Goal: Task Accomplishment & Management: Use online tool/utility

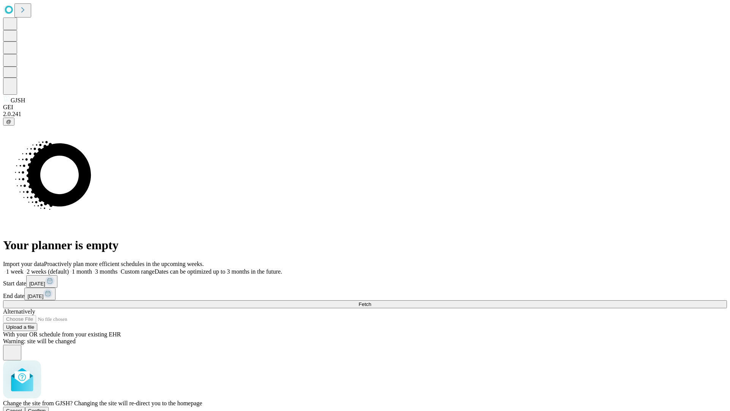
click at [46, 408] on span "Confirm" at bounding box center [37, 411] width 18 height 6
click at [24, 268] on label "1 week" at bounding box center [13, 271] width 21 height 6
click at [371, 301] on span "Fetch" at bounding box center [365, 304] width 13 height 6
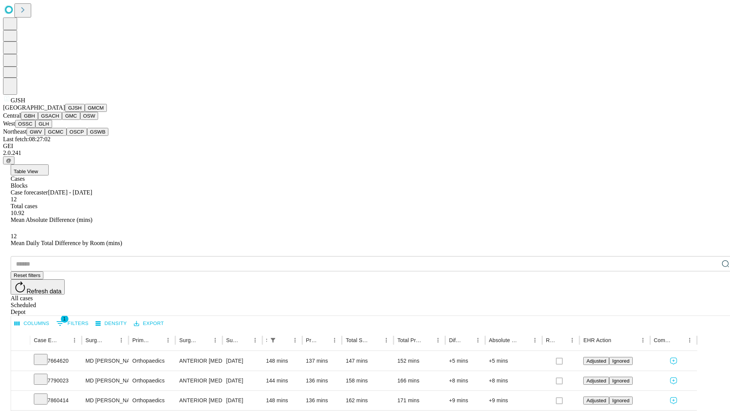
click at [85, 112] on button "GMCM" at bounding box center [96, 108] width 22 height 8
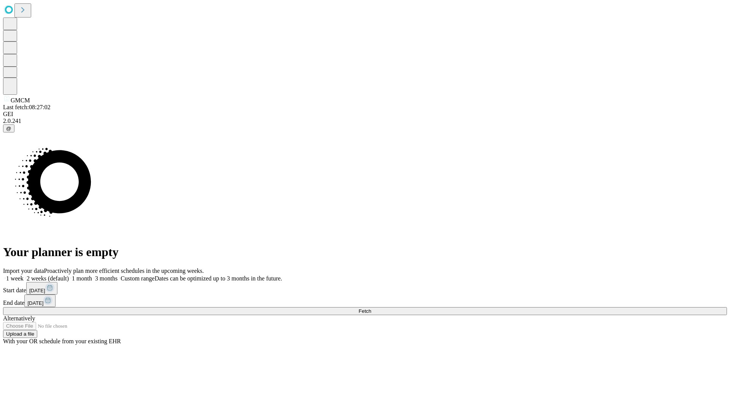
click at [371, 308] on span "Fetch" at bounding box center [365, 311] width 13 height 6
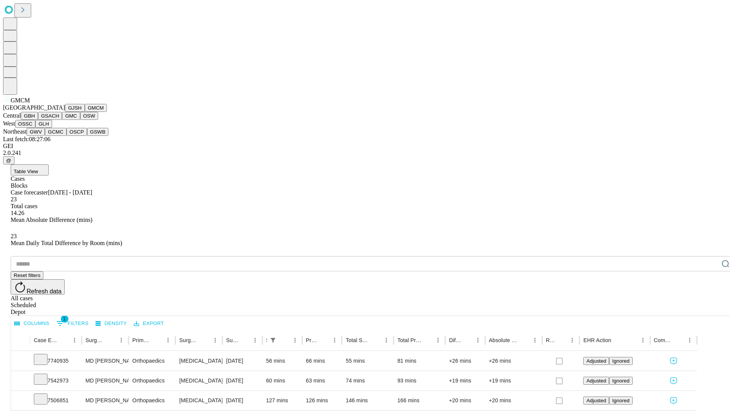
click at [38, 120] on button "GBH" at bounding box center [29, 116] width 17 height 8
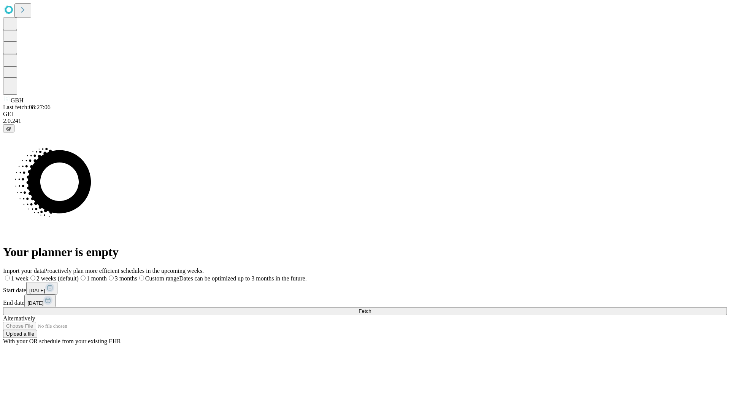
click at [29, 275] on label "1 week" at bounding box center [15, 278] width 25 height 6
click at [371, 308] on span "Fetch" at bounding box center [365, 311] width 13 height 6
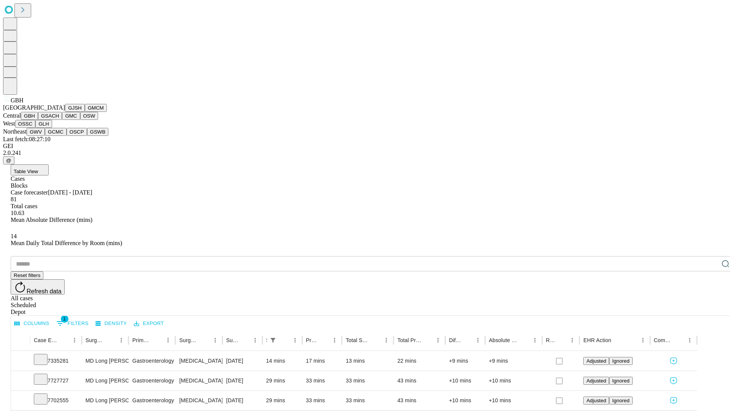
click at [59, 120] on button "GSACH" at bounding box center [50, 116] width 24 height 8
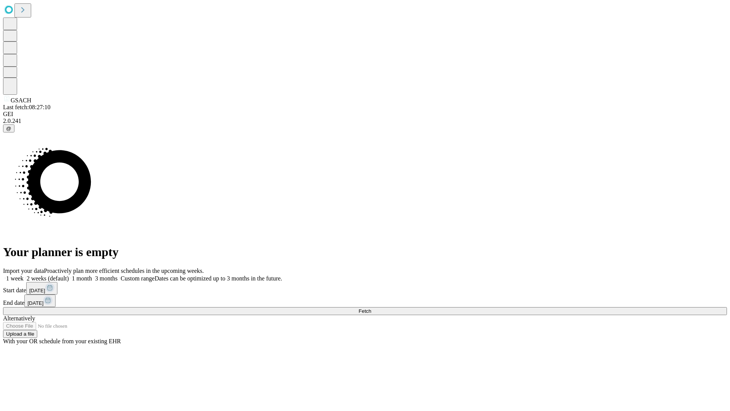
click at [24, 275] on label "1 week" at bounding box center [13, 278] width 21 height 6
click at [371, 308] on span "Fetch" at bounding box center [365, 311] width 13 height 6
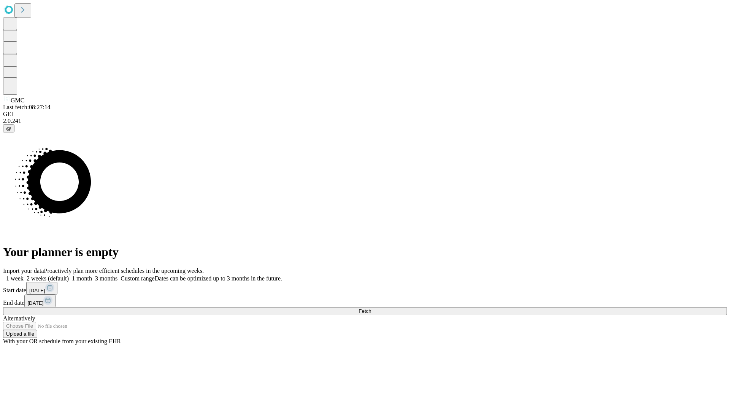
click at [371, 308] on span "Fetch" at bounding box center [365, 311] width 13 height 6
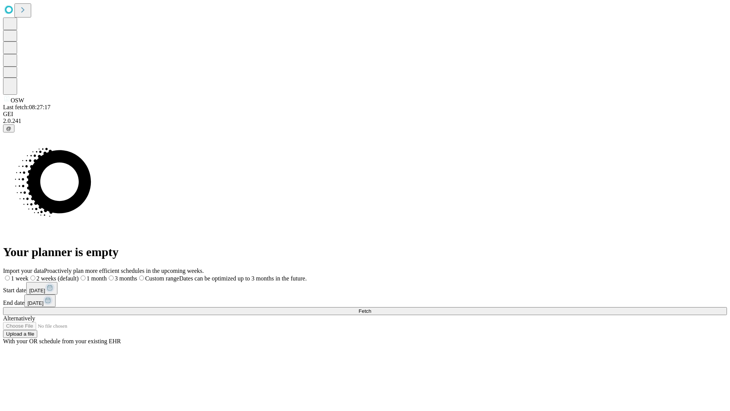
click at [29, 275] on label "1 week" at bounding box center [15, 278] width 25 height 6
click at [371, 308] on span "Fetch" at bounding box center [365, 311] width 13 height 6
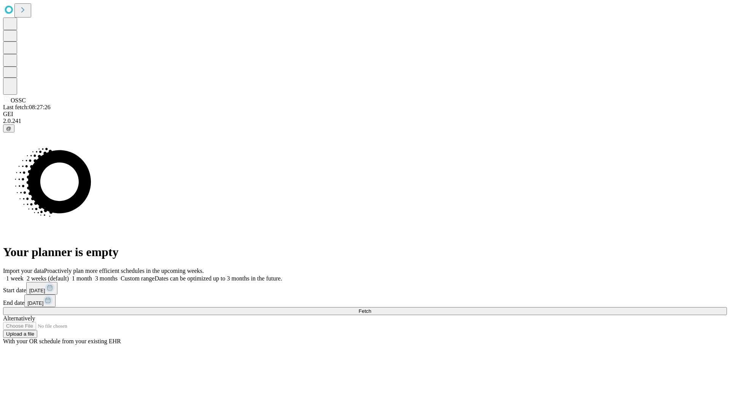
click at [24, 275] on label "1 week" at bounding box center [13, 278] width 21 height 6
click at [371, 308] on span "Fetch" at bounding box center [365, 311] width 13 height 6
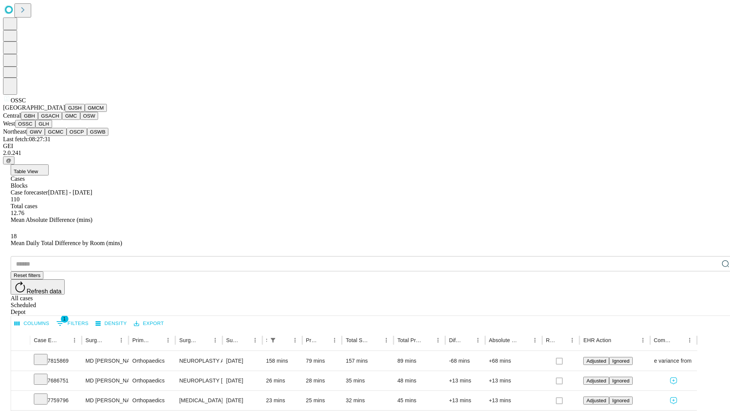
click at [52, 128] on button "GLH" at bounding box center [43, 124] width 16 height 8
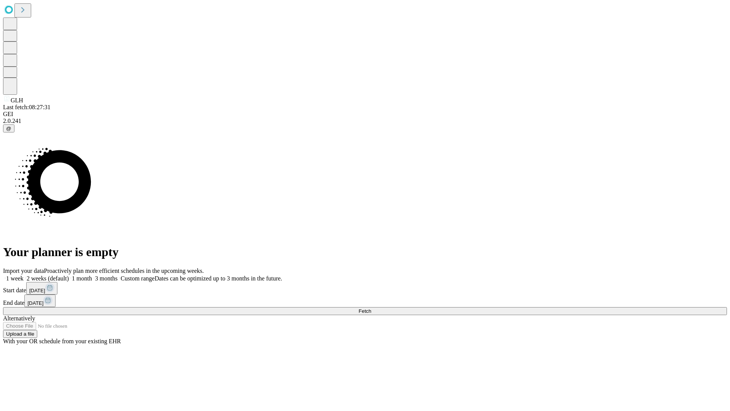
click at [371, 308] on span "Fetch" at bounding box center [365, 311] width 13 height 6
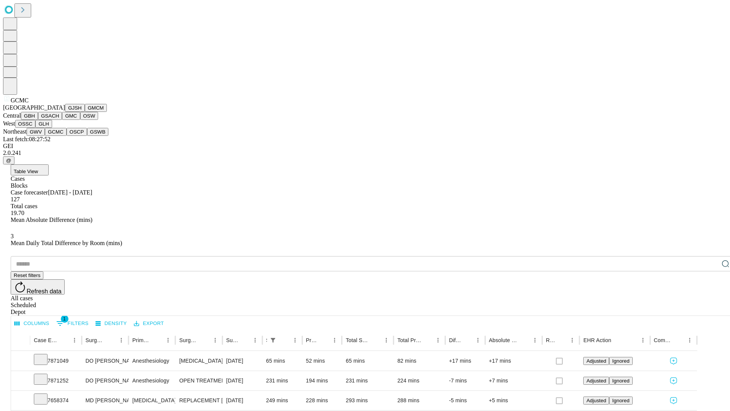
click at [67, 136] on button "OSCP" at bounding box center [77, 132] width 21 height 8
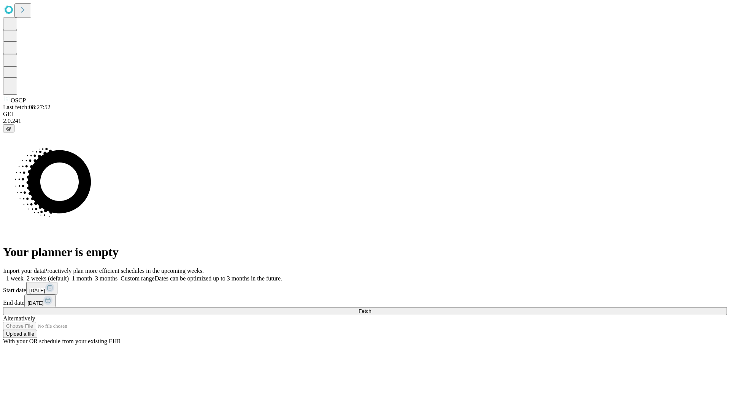
click at [24, 275] on label "1 week" at bounding box center [13, 278] width 21 height 6
click at [371, 308] on span "Fetch" at bounding box center [365, 311] width 13 height 6
